Goal: Transaction & Acquisition: Purchase product/service

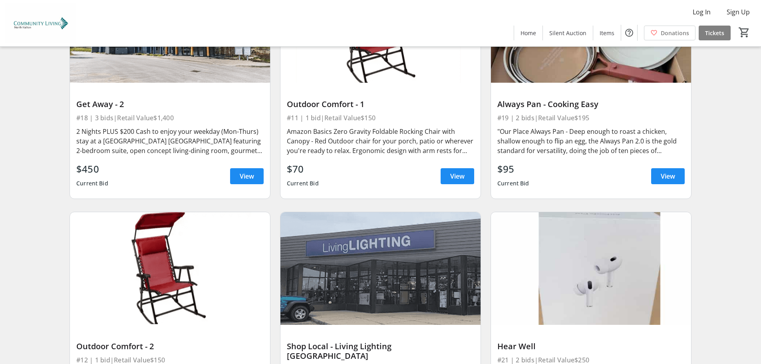
scroll to position [1597, 0]
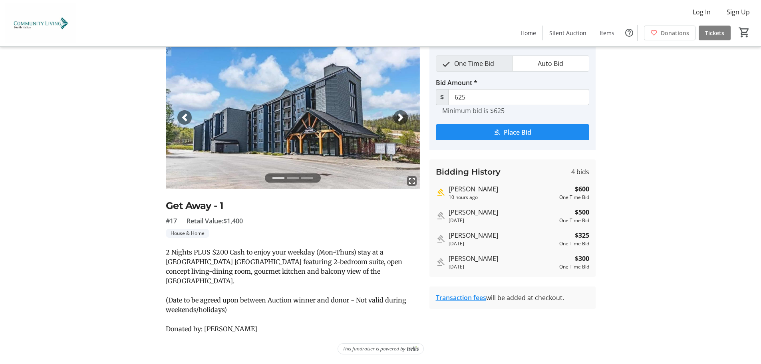
scroll to position [91, 0]
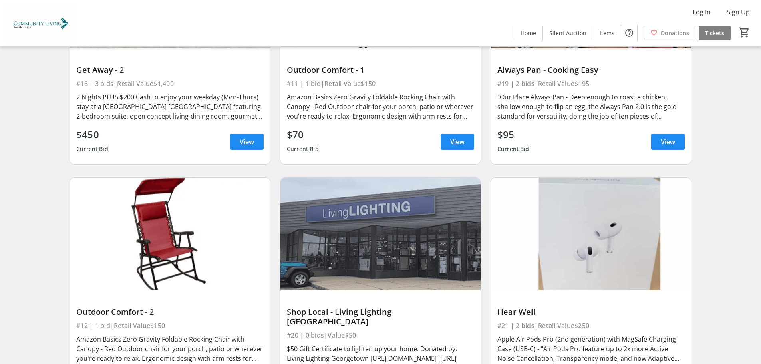
scroll to position [1757, 0]
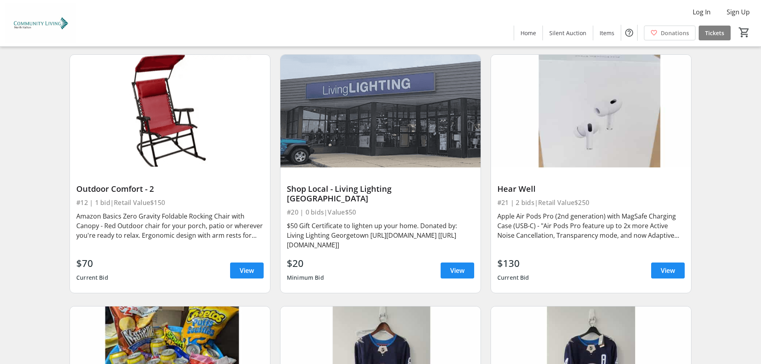
click at [248, 24] on span "View" at bounding box center [247, 19] width 14 height 10
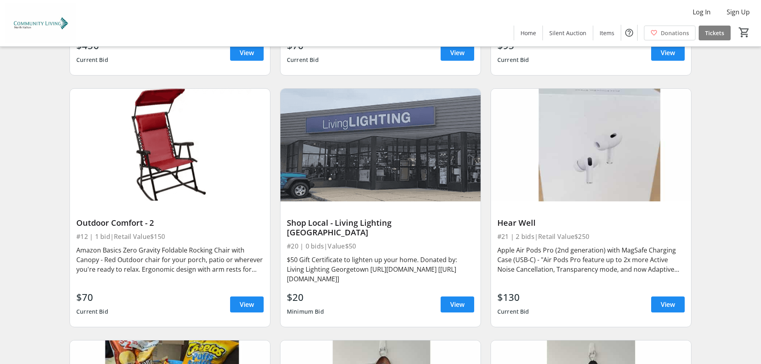
scroll to position [1717, 0]
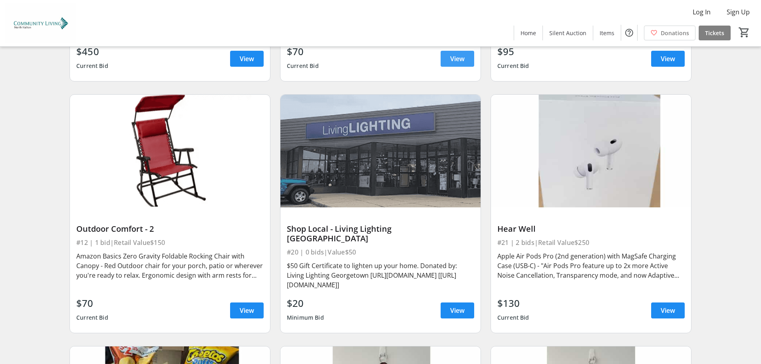
click at [456, 63] on span "View" at bounding box center [457, 59] width 14 height 10
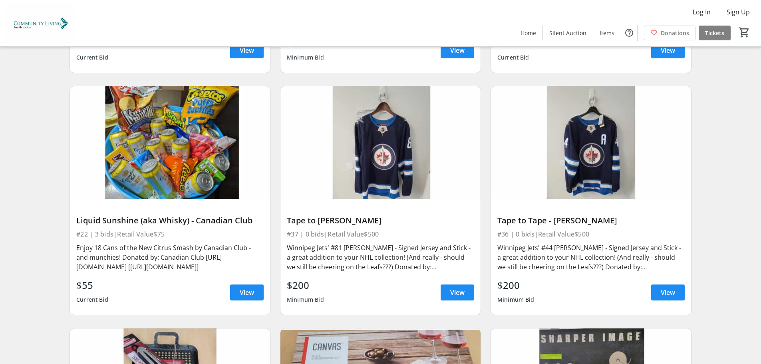
scroll to position [1997, 0]
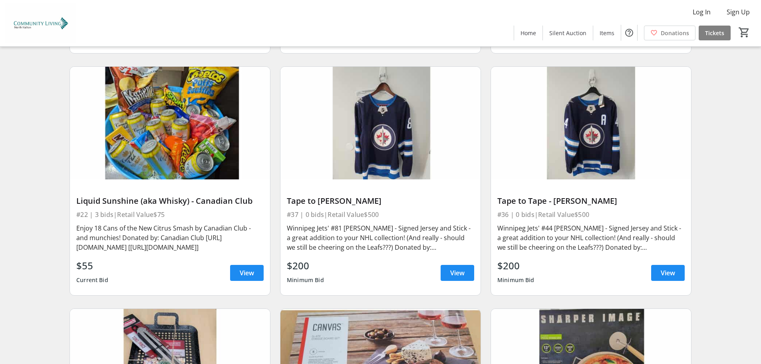
click at [241, 36] on span "View" at bounding box center [247, 31] width 14 height 10
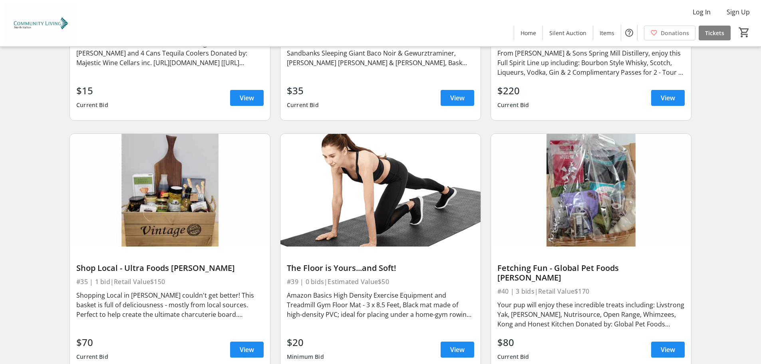
scroll to position [2998, 0]
